Goal: Information Seeking & Learning: Learn about a topic

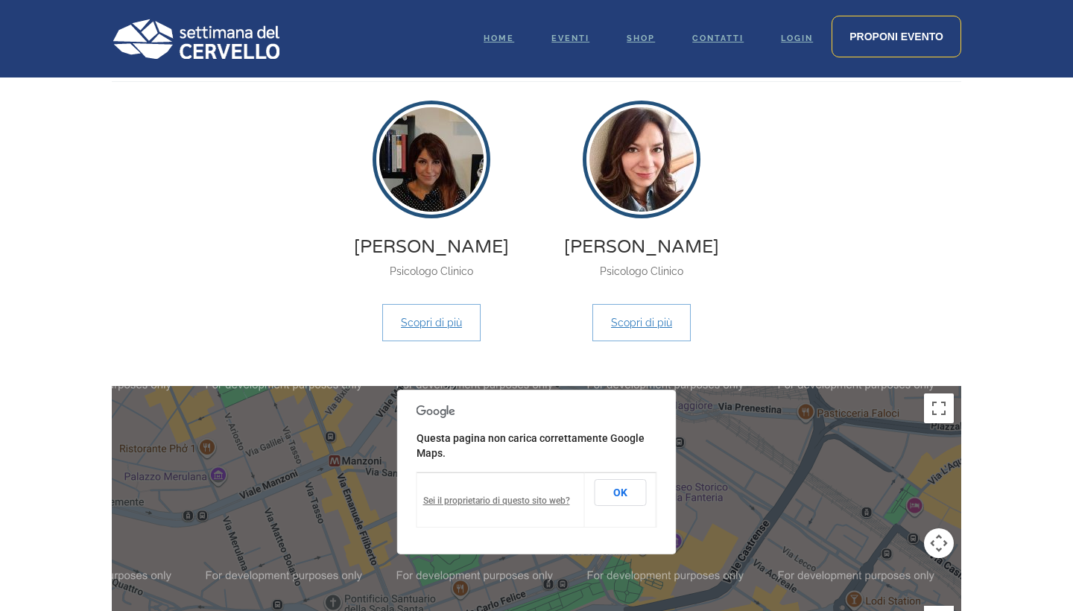
scroll to position [1118, 0]
click at [651, 331] on link "Scopri di più" at bounding box center [641, 323] width 98 height 37
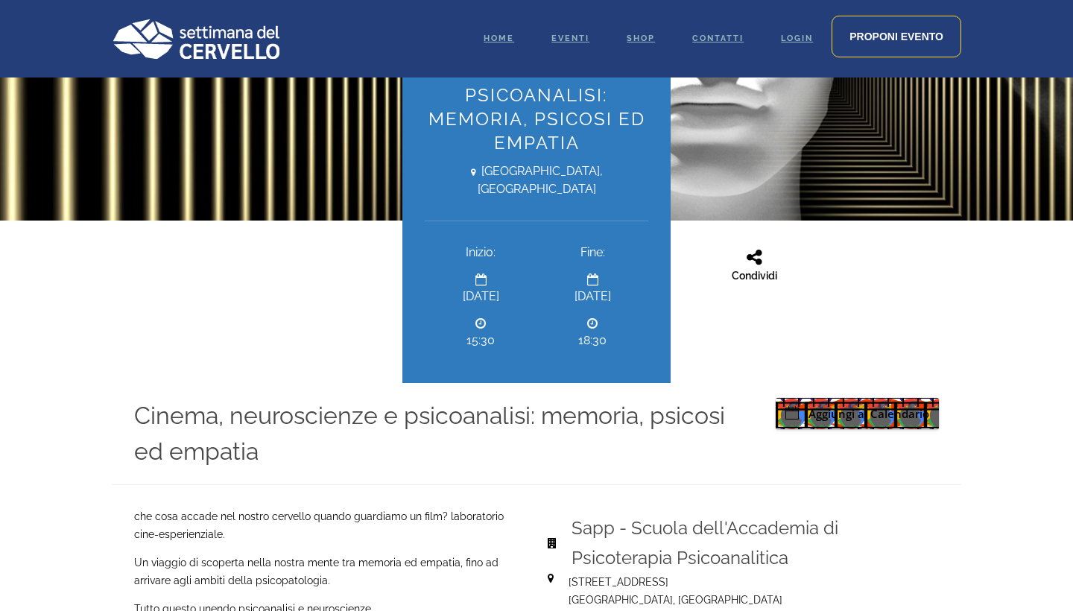
scroll to position [409, 0]
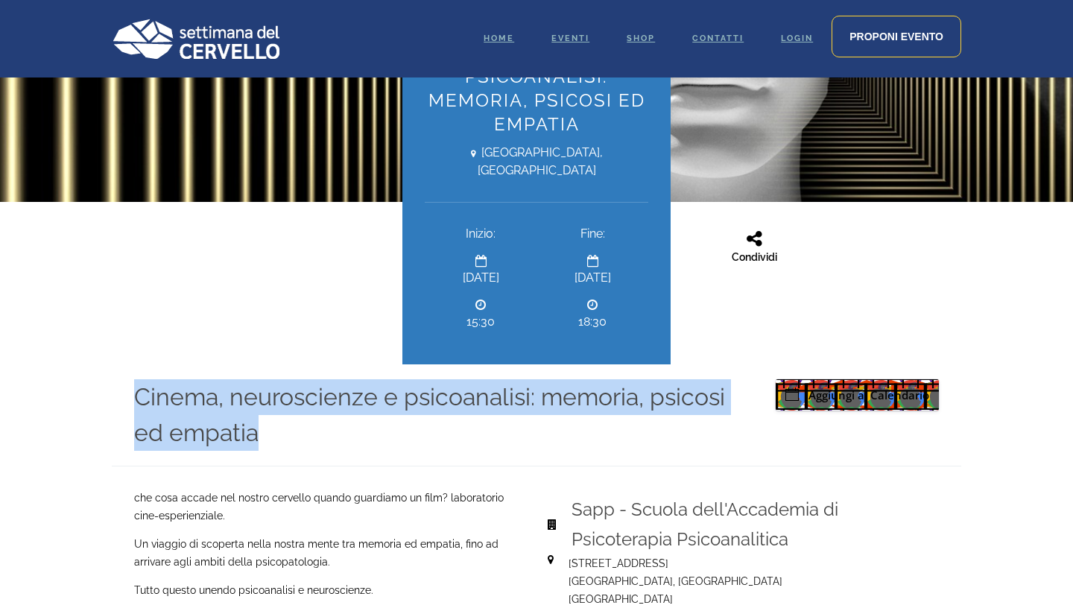
drag, startPoint x: 136, startPoint y: 401, endPoint x: 297, endPoint y: 439, distance: 165.3
click at [297, 439] on h4 "Cinema, neuroscienze e psicoanalisi: memoria, psicosi ed empatia" at bounding box center [439, 415] width 611 height 72
copy h4 "Cinema, neuroscienze e psicoanalisi: memoria, psicosi ed empatia"
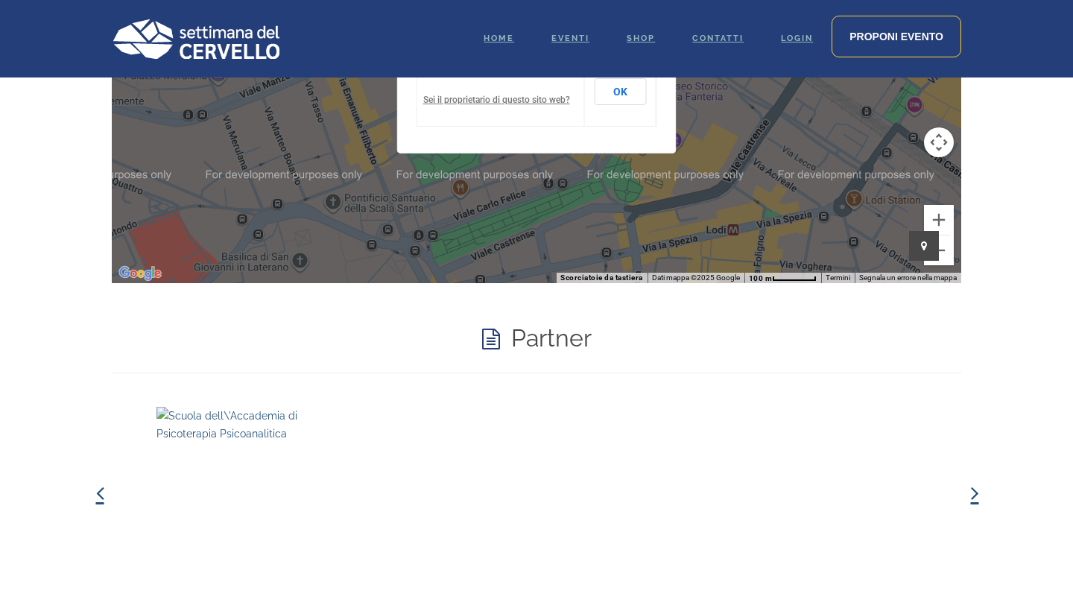
scroll to position [1518, 0]
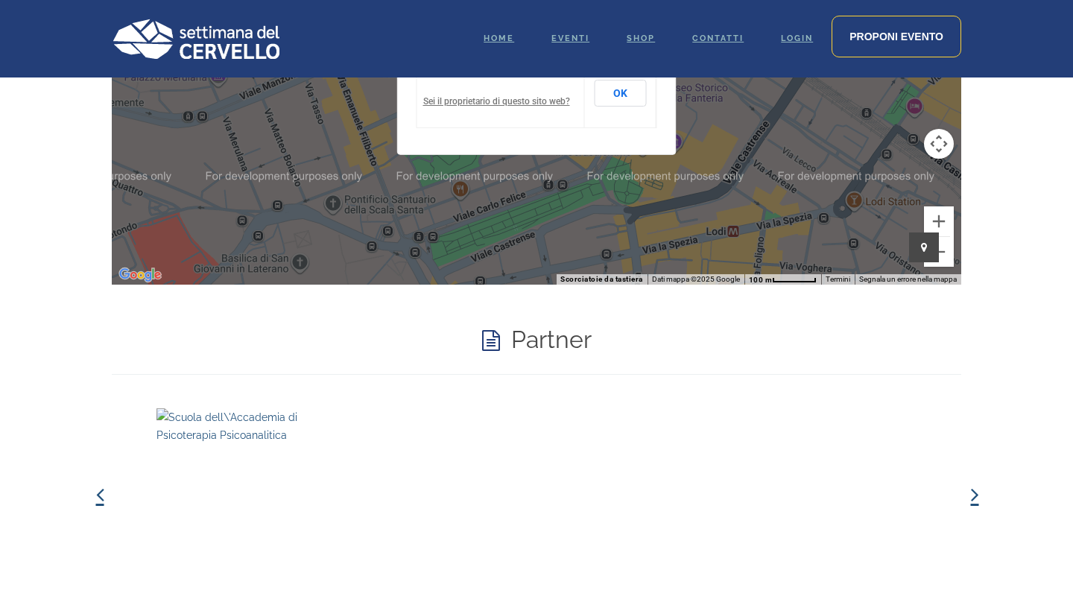
click at [489, 339] on icon at bounding box center [491, 341] width 18 height 36
click at [542, 344] on h4 "Partner" at bounding box center [551, 340] width 80 height 36
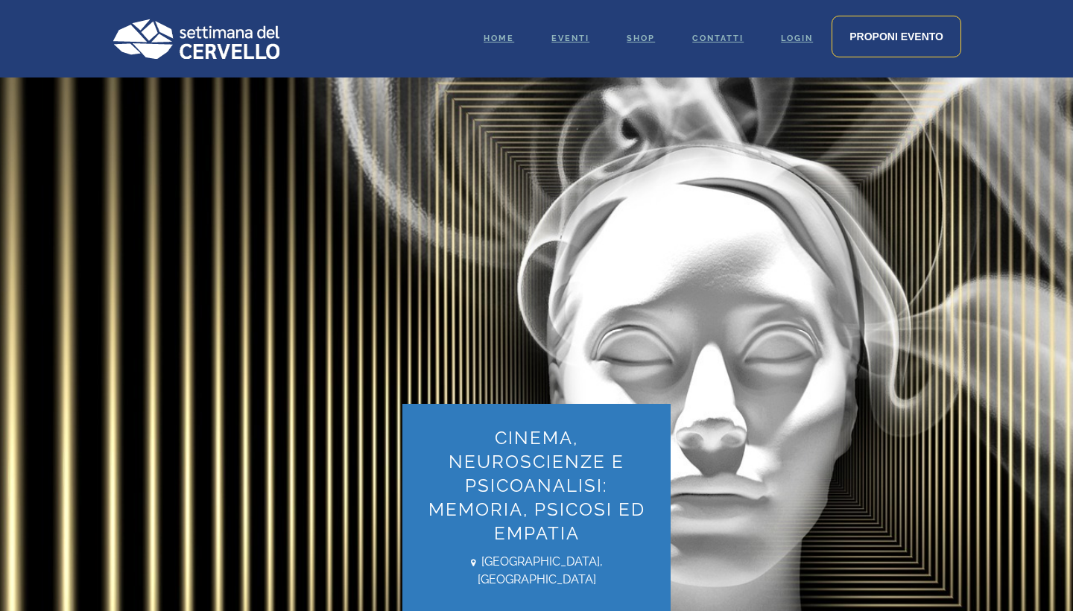
scroll to position [0, 0]
click at [494, 39] on span "Home" at bounding box center [498, 39] width 31 height 10
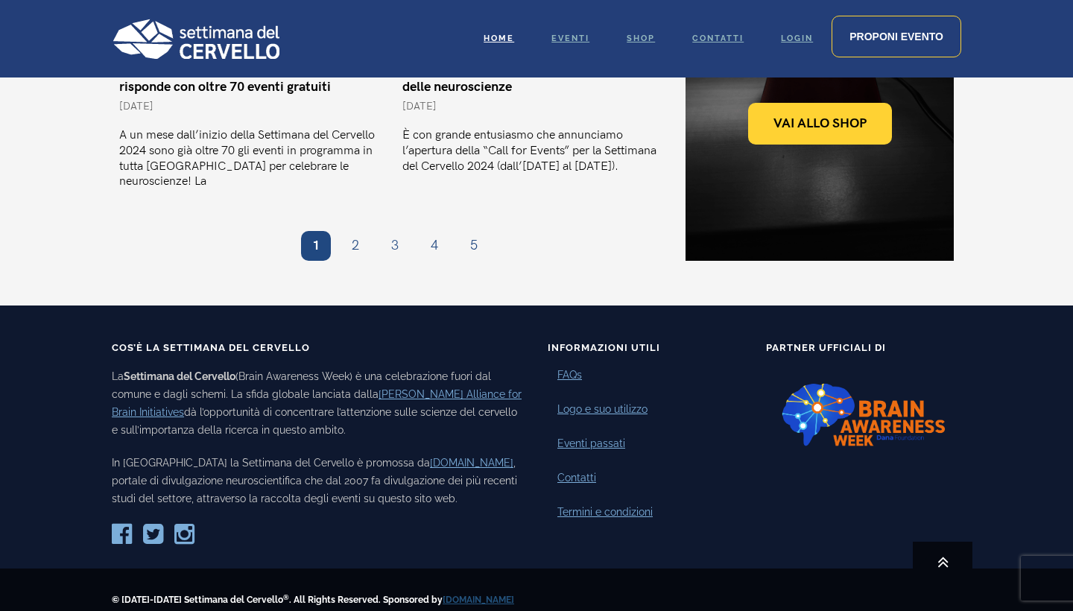
scroll to position [1487, 0]
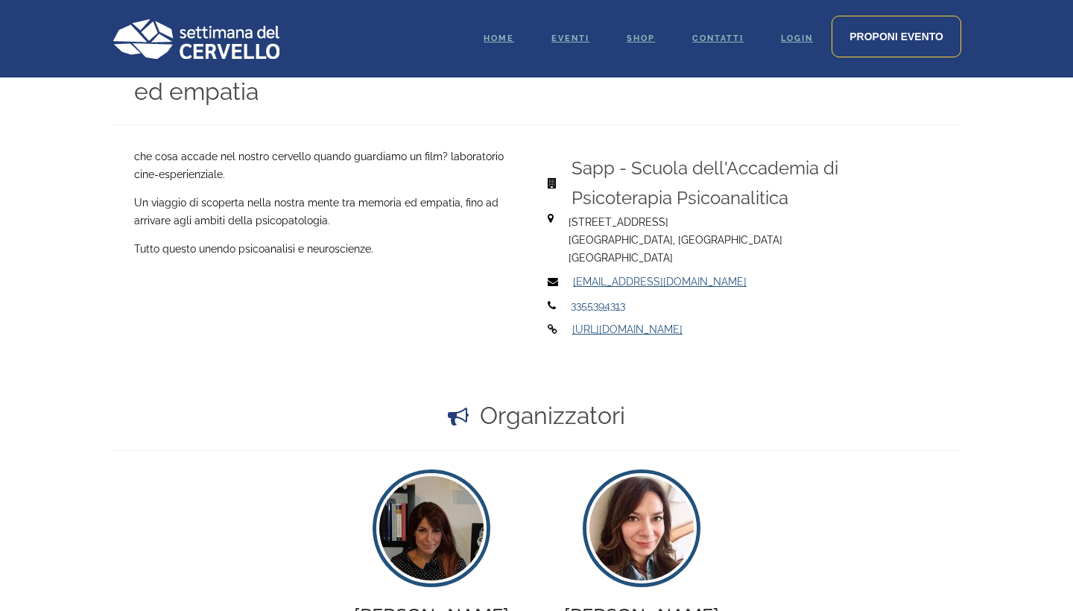
scroll to position [756, 0]
